Goal: Book appointment/travel/reservation

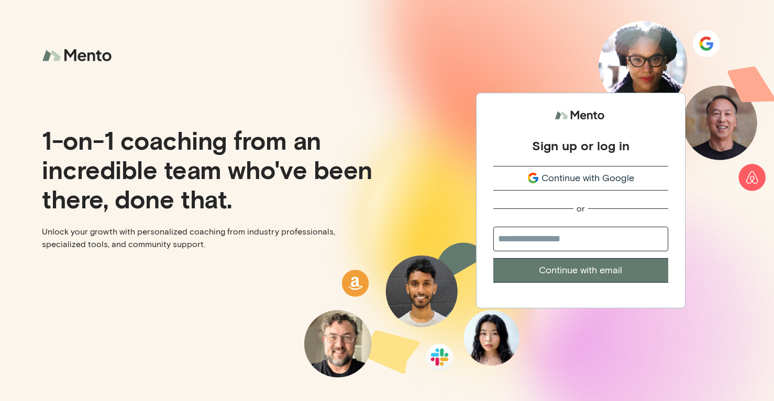
click at [590, 179] on span "Continue with Google" at bounding box center [587, 178] width 93 height 14
click at [591, 183] on span "Continue with Google" at bounding box center [587, 178] width 93 height 14
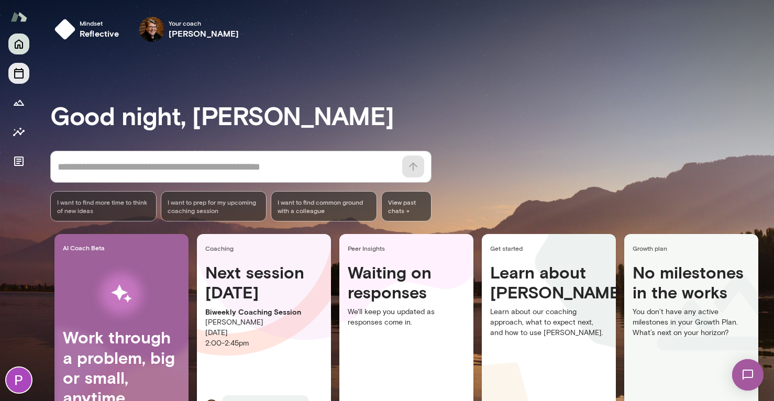
click at [16, 73] on icon "Sessions" at bounding box center [19, 73] width 13 height 13
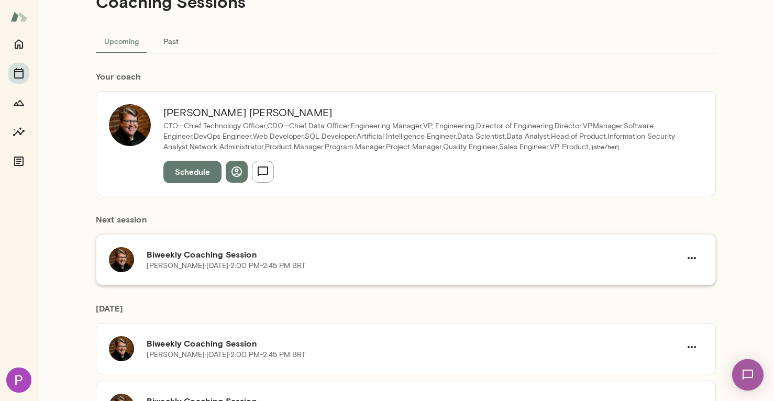
scroll to position [43, 0]
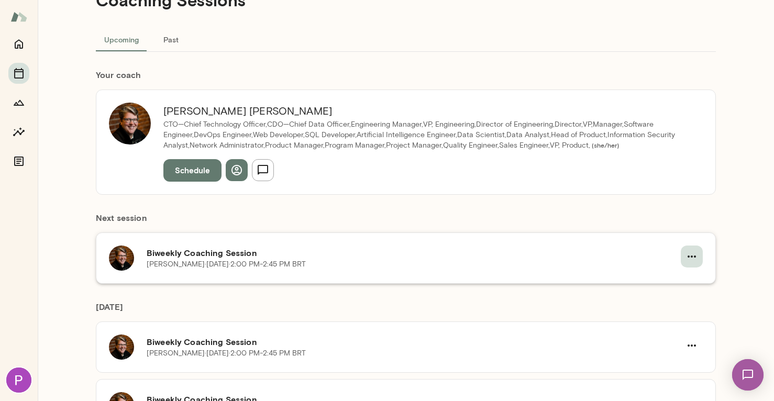
click at [686, 255] on icon "button" at bounding box center [692, 256] width 13 height 13
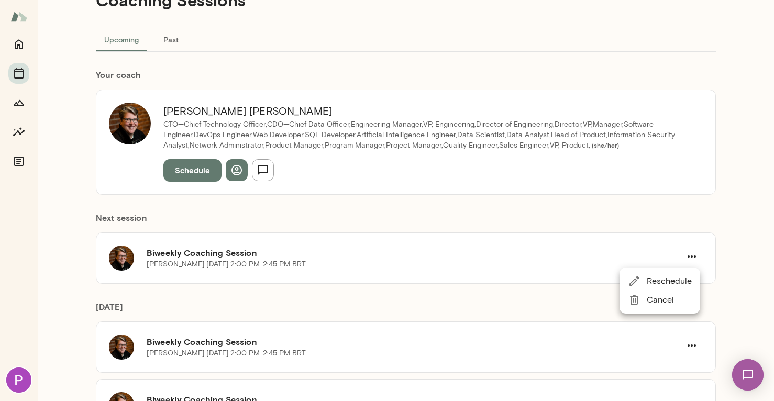
click at [668, 281] on span "Reschedule" at bounding box center [669, 281] width 45 height 13
